Goal: Task Accomplishment & Management: Manage account settings

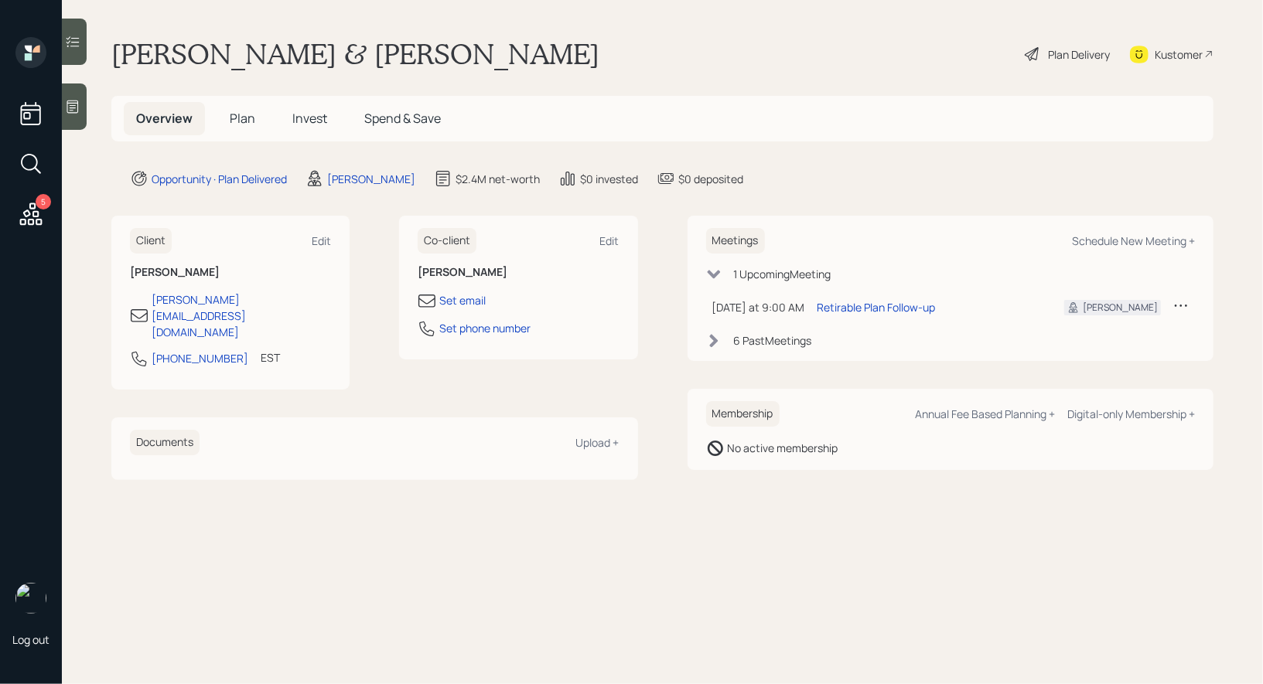
click at [241, 116] on span "Plan" at bounding box center [243, 118] width 26 height 17
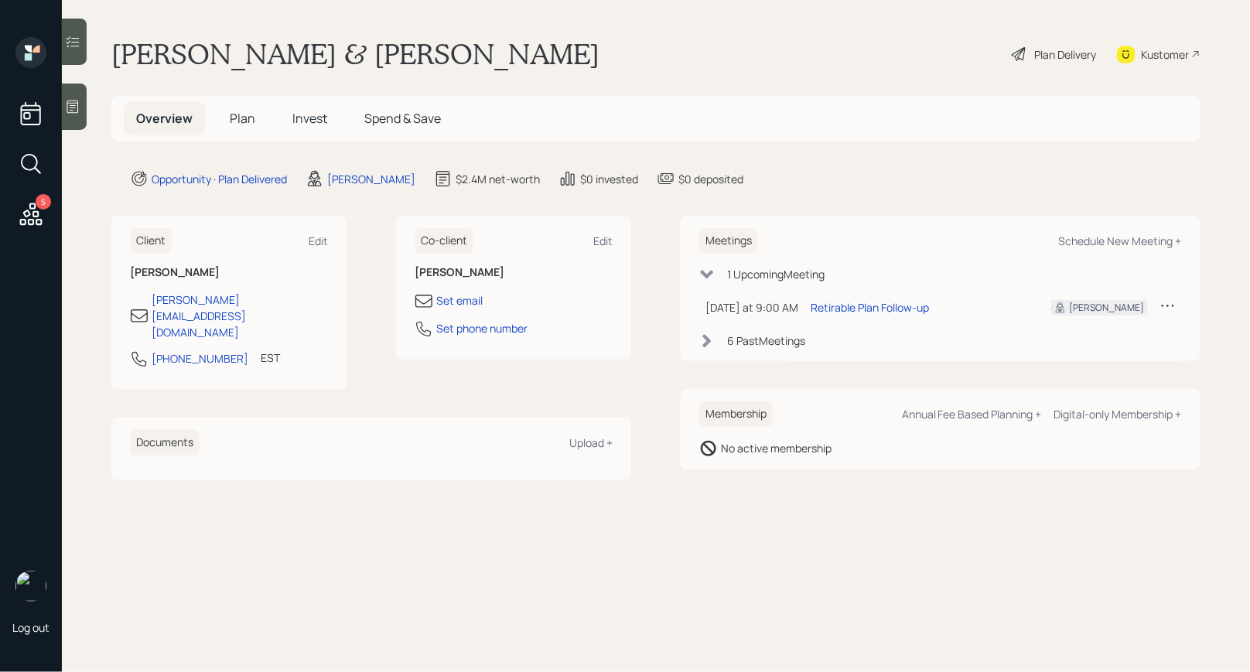
click at [288, 125] on h5 "Invest" at bounding box center [310, 118] width 60 height 33
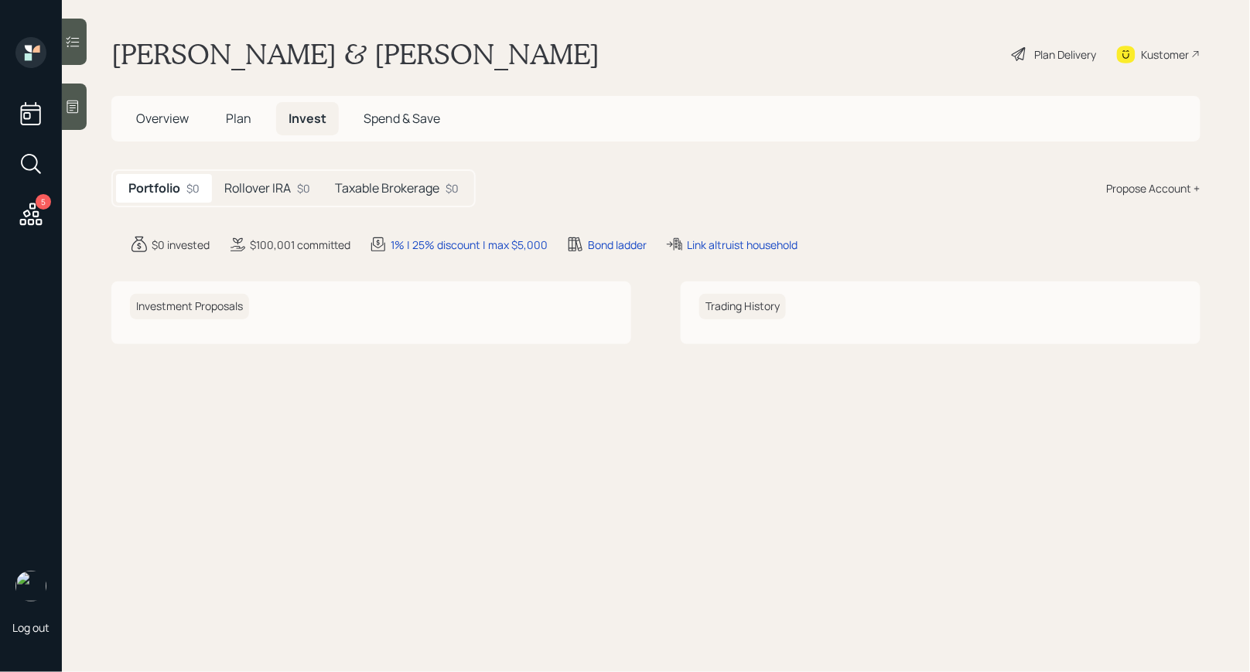
click at [397, 187] on h5 "Taxable Brokerage" at bounding box center [387, 188] width 104 height 15
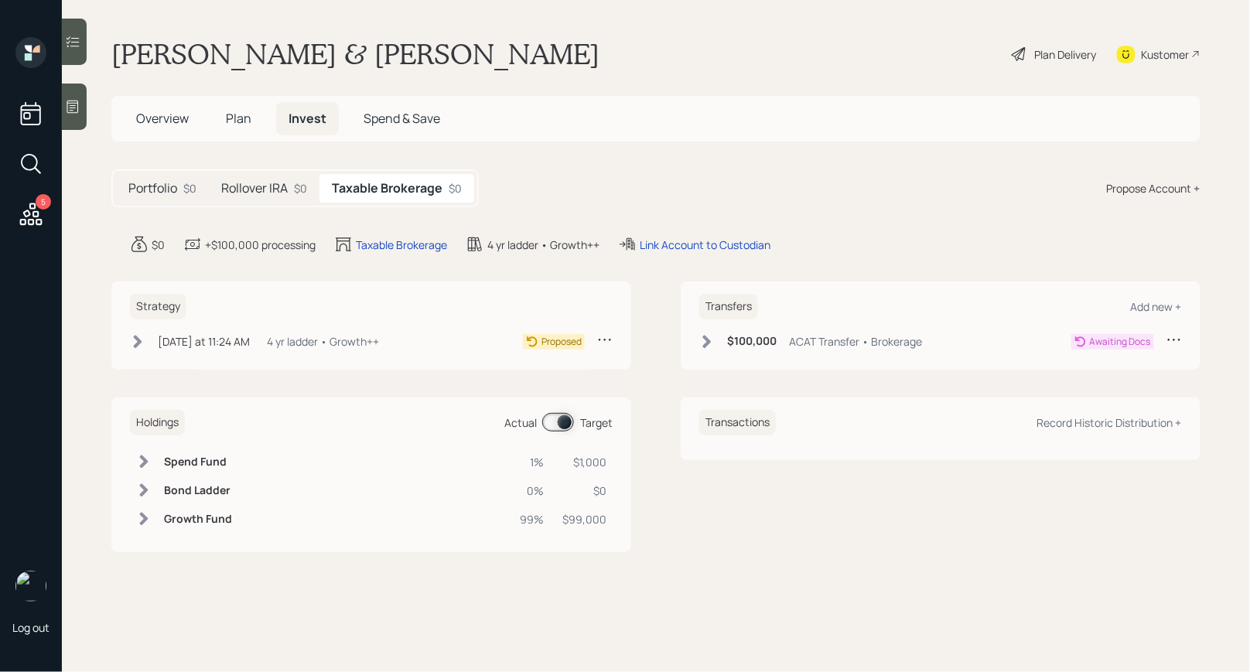
click at [240, 121] on span "Plan" at bounding box center [239, 118] width 26 height 17
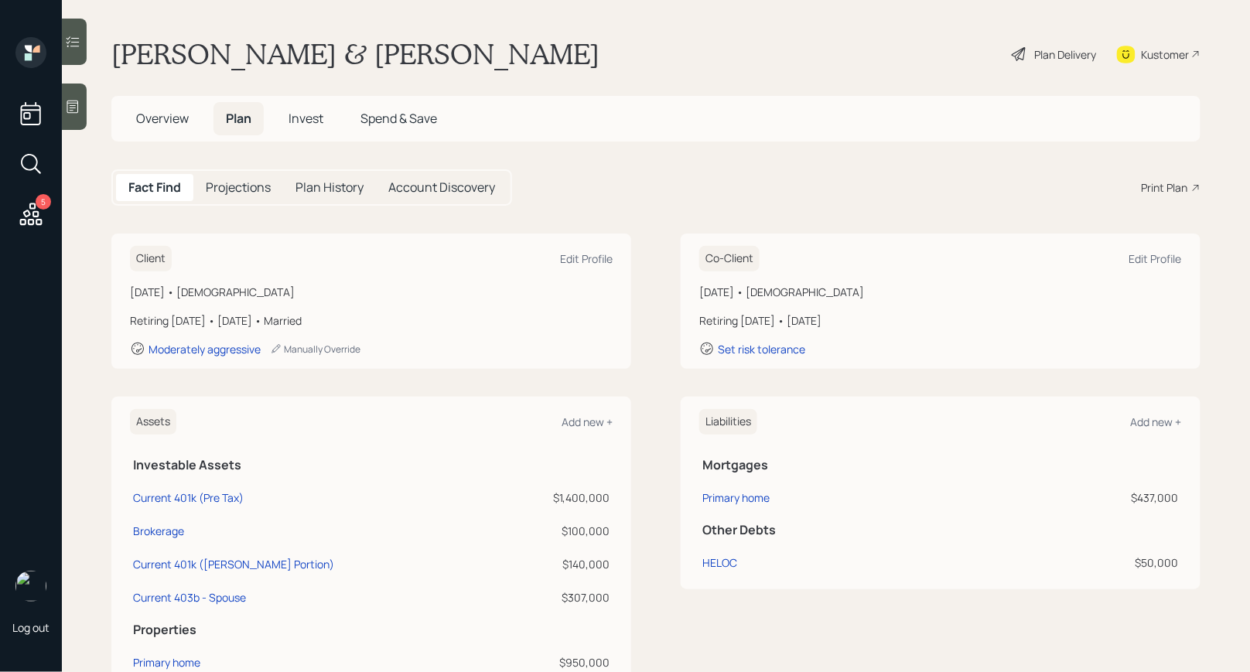
click at [1062, 53] on div "Plan Delivery" at bounding box center [1066, 54] width 62 height 16
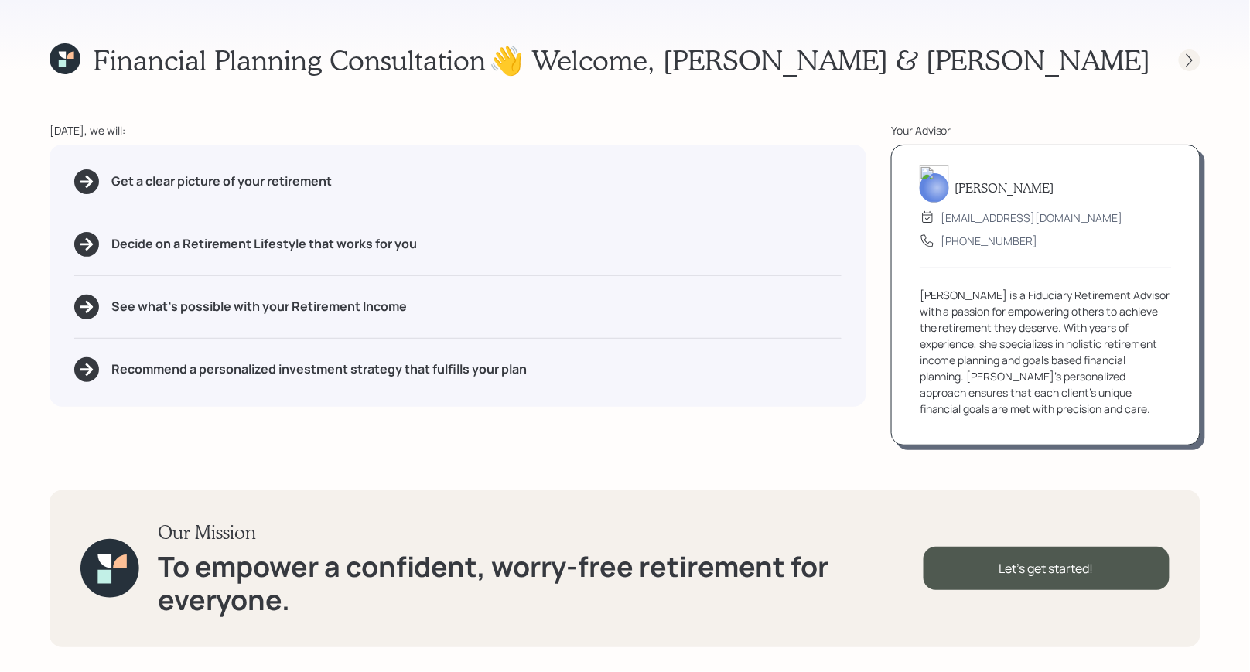
click at [1190, 58] on icon at bounding box center [1189, 59] width 6 height 13
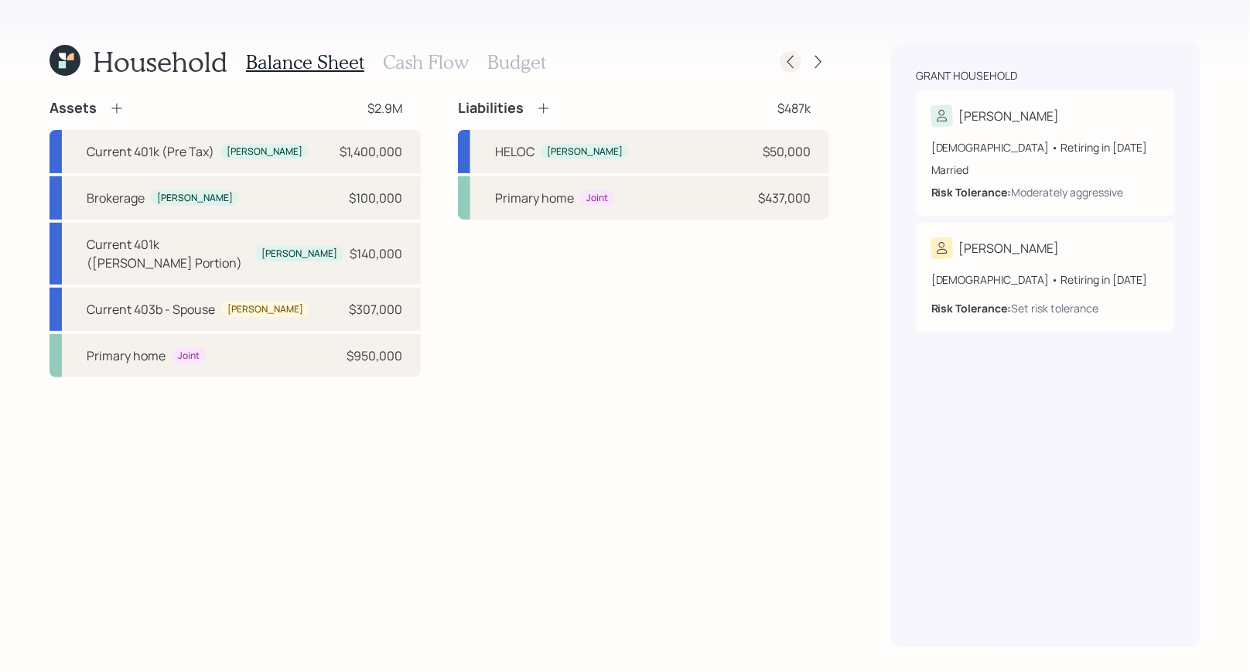
click at [793, 64] on icon at bounding box center [790, 61] width 15 height 15
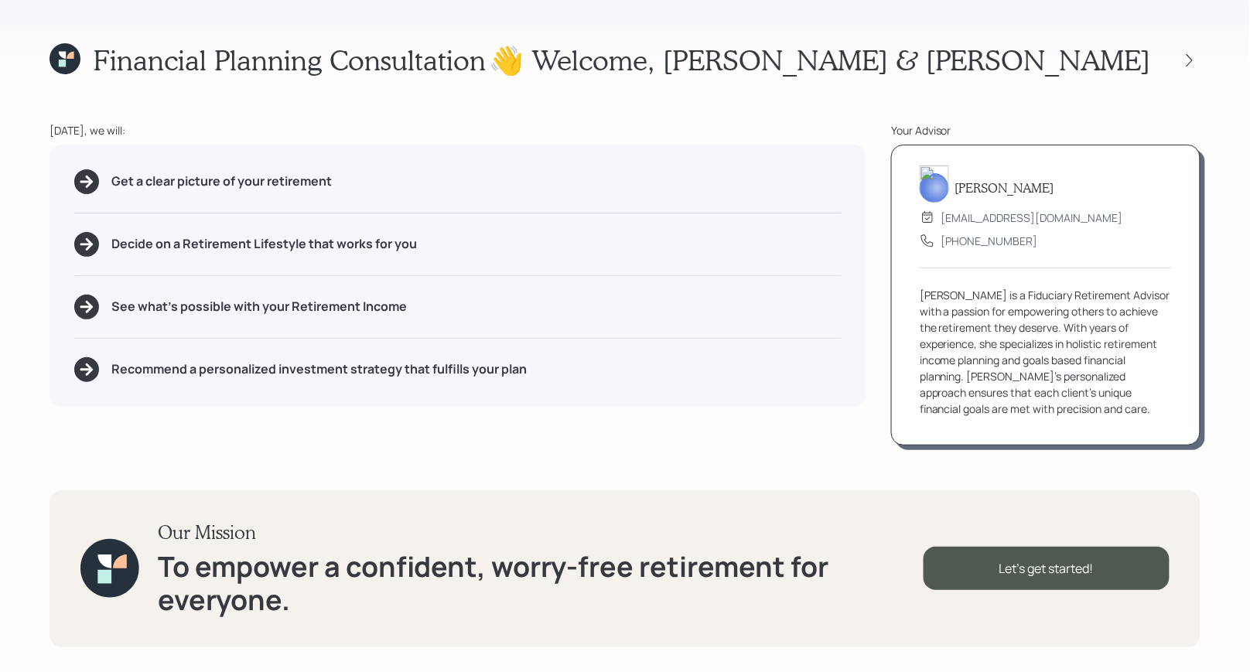
click at [53, 63] on icon at bounding box center [64, 58] width 31 height 31
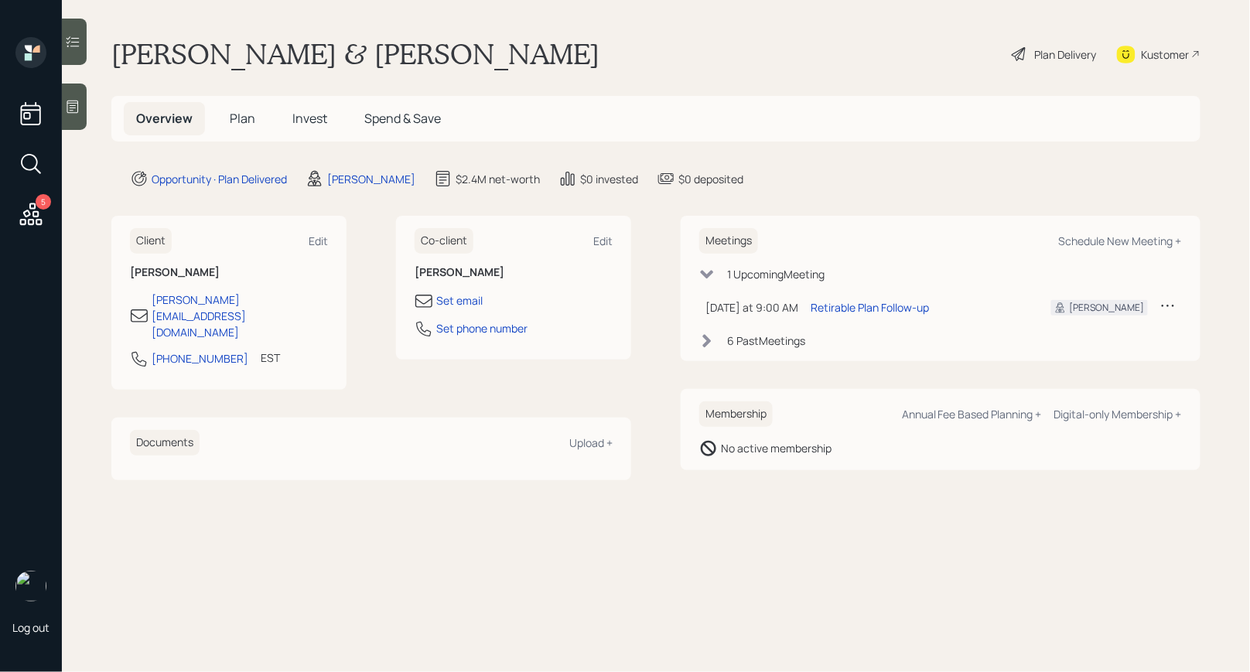
click at [29, 215] on icon at bounding box center [31, 214] width 22 height 22
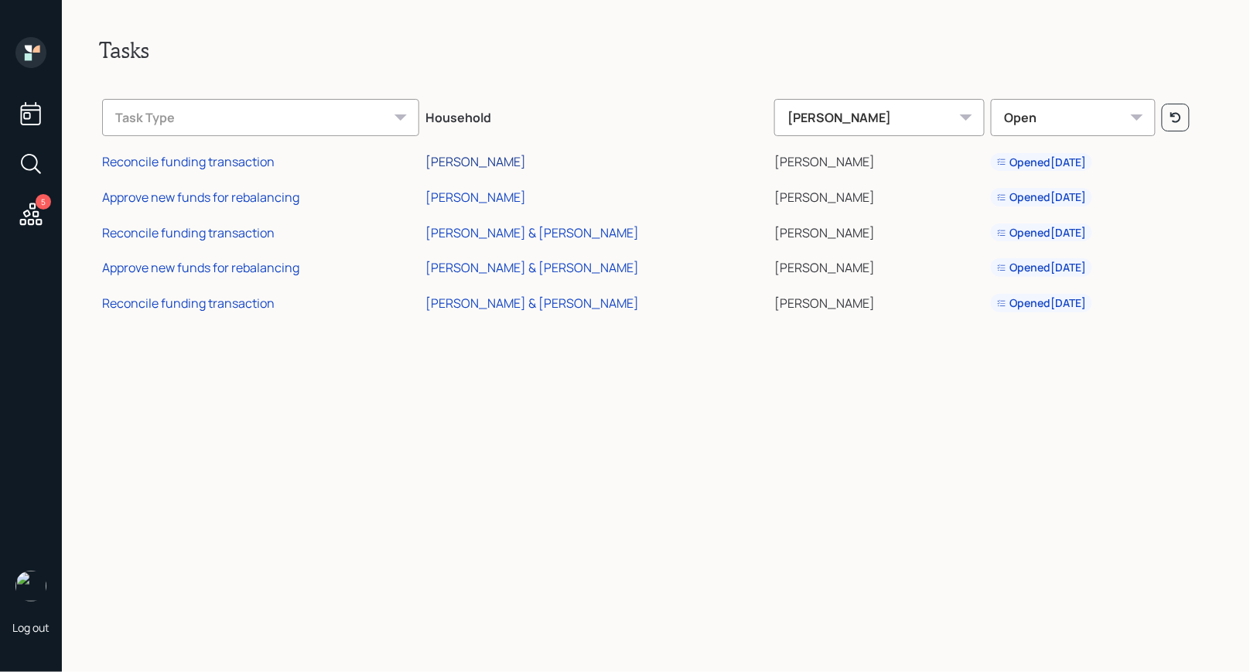
click at [507, 162] on div "[PERSON_NAME]" at bounding box center [475, 161] width 101 height 17
